Goal: Browse casually

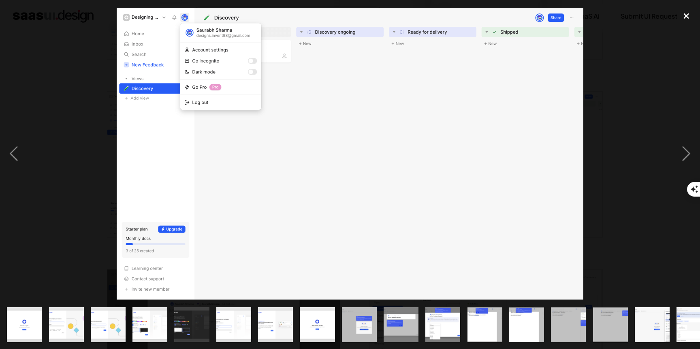
scroll to position [0, 311]
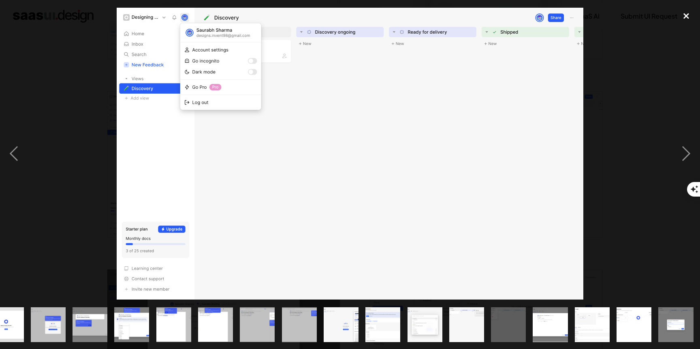
click at [688, 14] on div "close lightbox" at bounding box center [686, 16] width 28 height 18
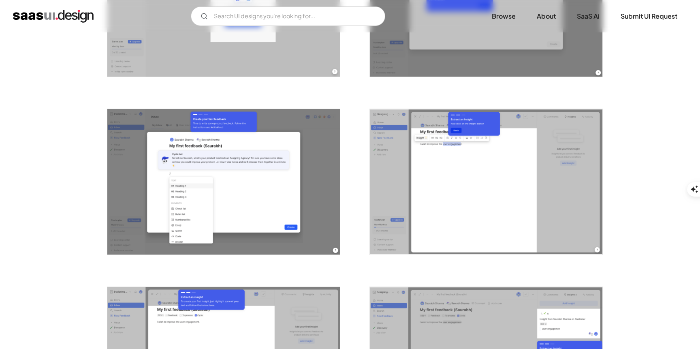
scroll to position [964, 0]
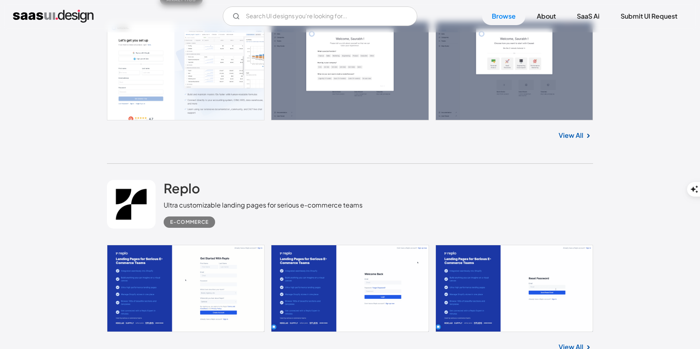
scroll to position [9521, 0]
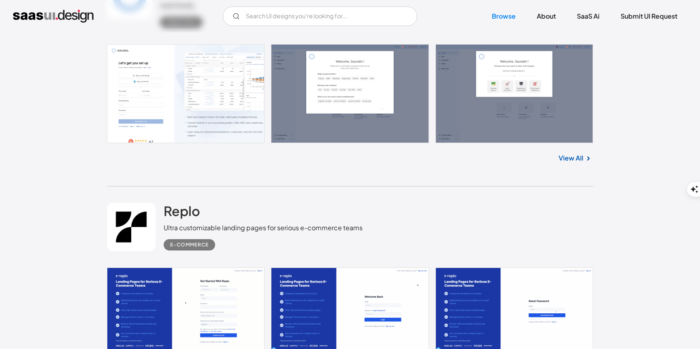
click at [194, 101] on link at bounding box center [350, 93] width 486 height 99
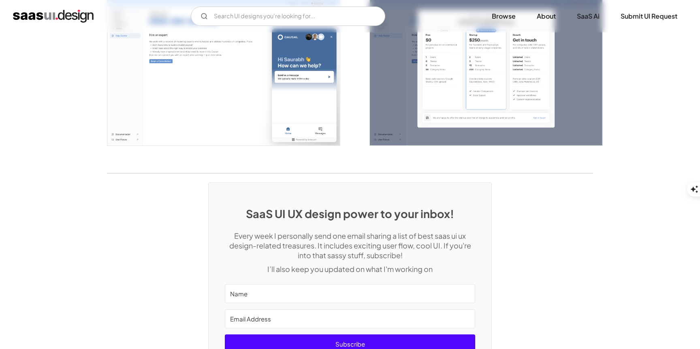
scroll to position [1887, 0]
